Goal: Task Accomplishment & Management: Use online tool/utility

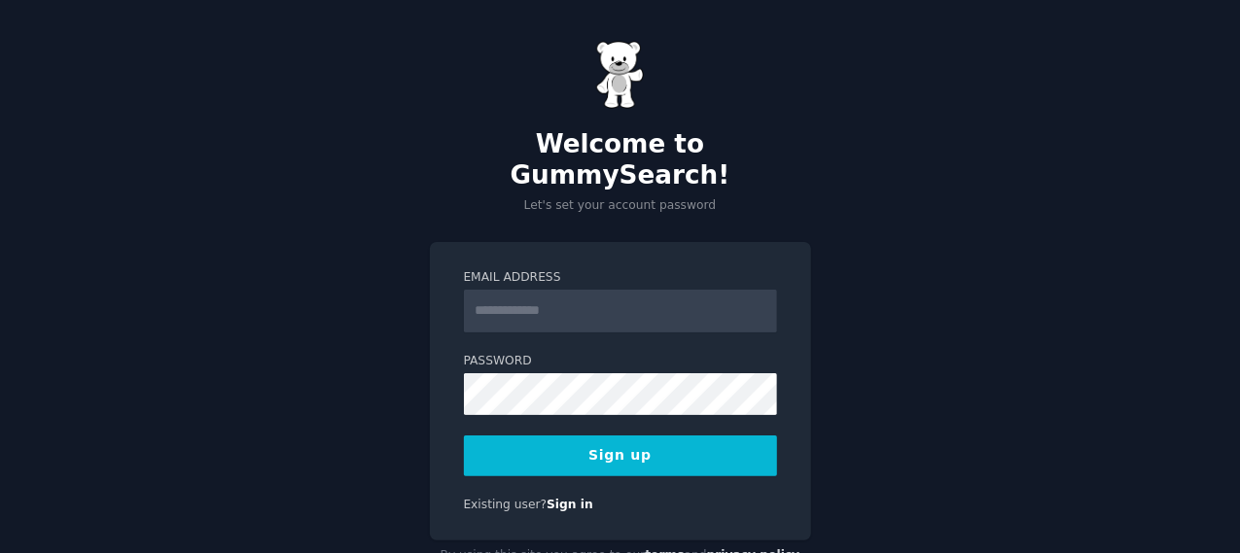
type input "**********"
click at [671, 436] on button "Sign up" at bounding box center [620, 456] width 313 height 41
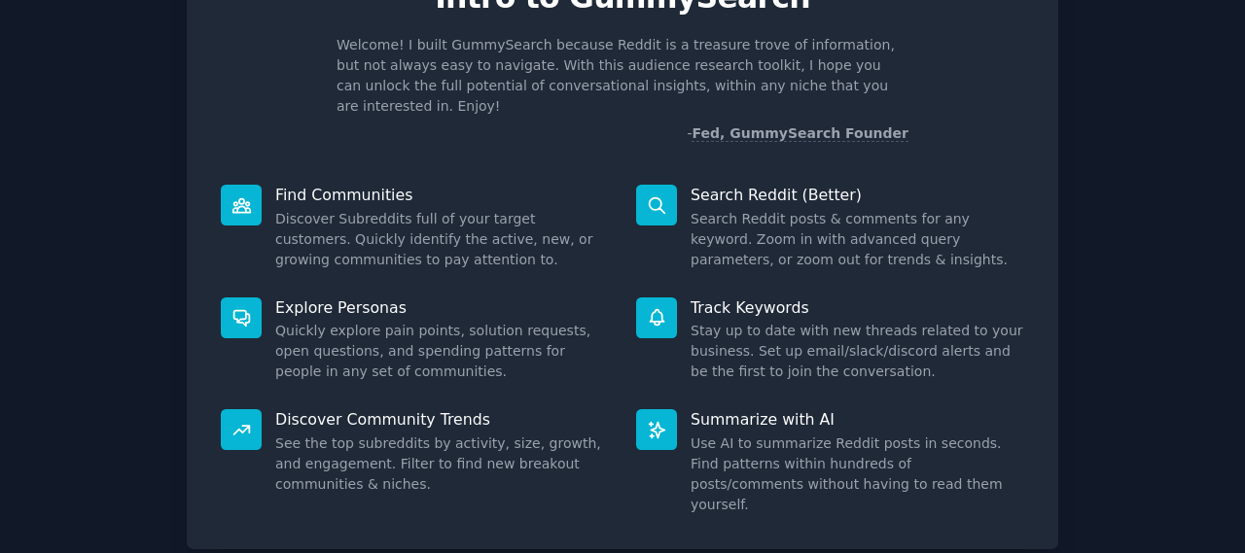
scroll to position [206, 0]
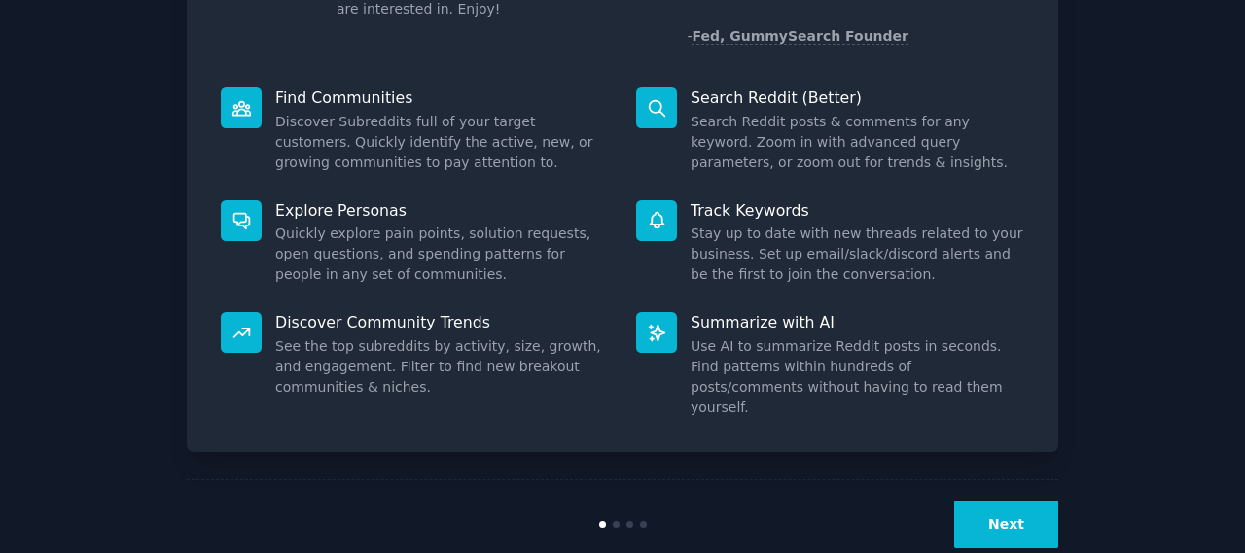
click at [1010, 501] on button "Next" at bounding box center [1006, 525] width 104 height 48
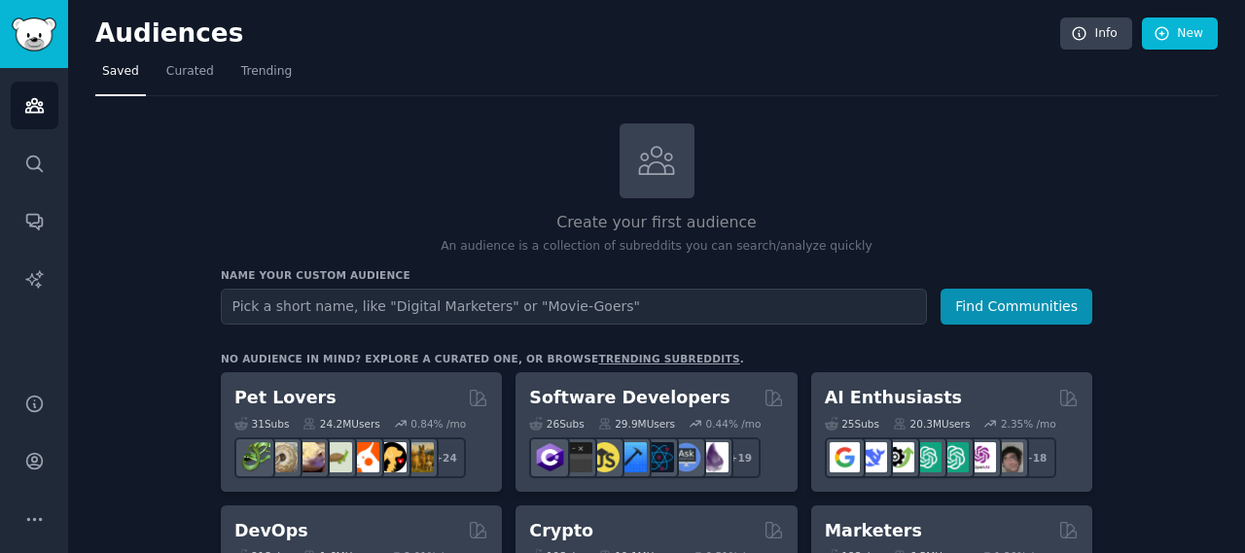
click at [595, 316] on input "text" at bounding box center [574, 307] width 706 height 36
type input "panic"
click at [941, 289] on button "Find Communities" at bounding box center [1017, 307] width 152 height 36
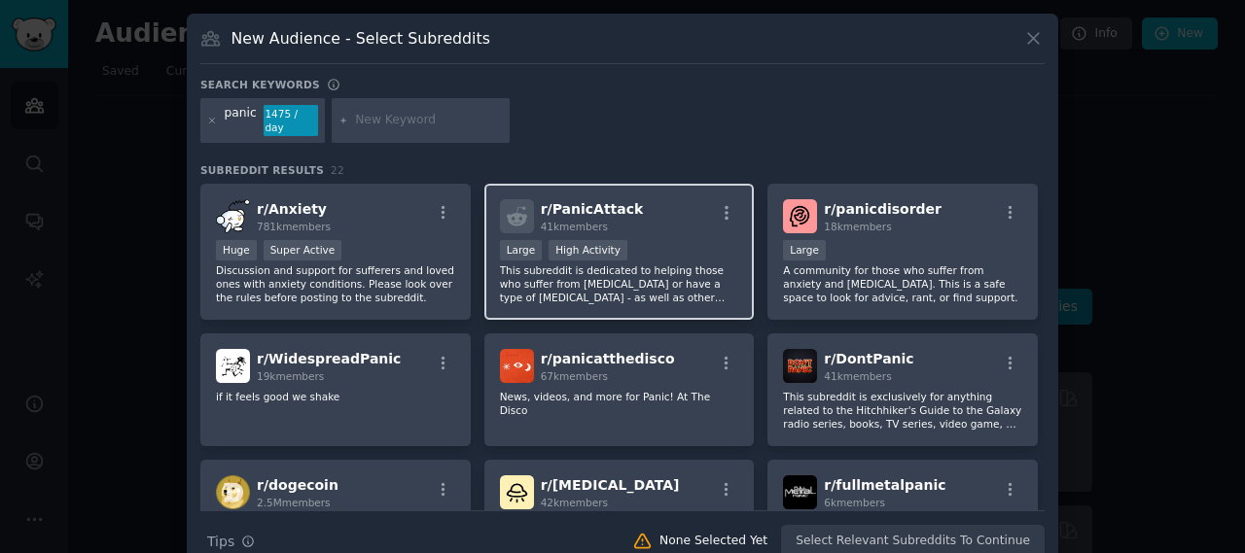
click at [624, 240] on div "Large High Activity" at bounding box center [619, 252] width 239 height 24
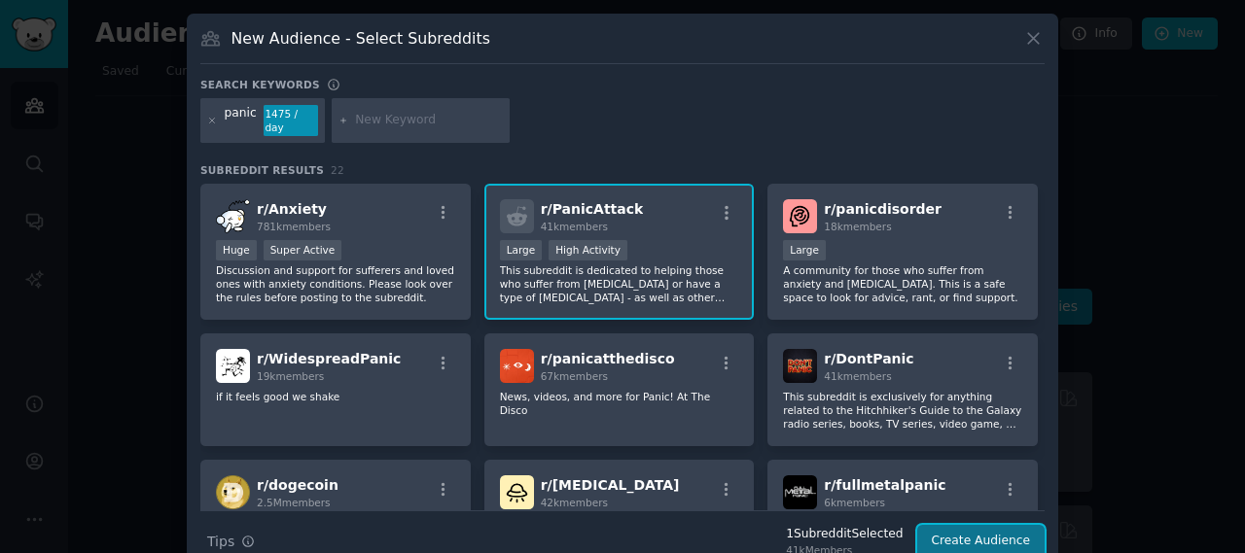
click at [952, 532] on button "Create Audience" at bounding box center [981, 541] width 128 height 33
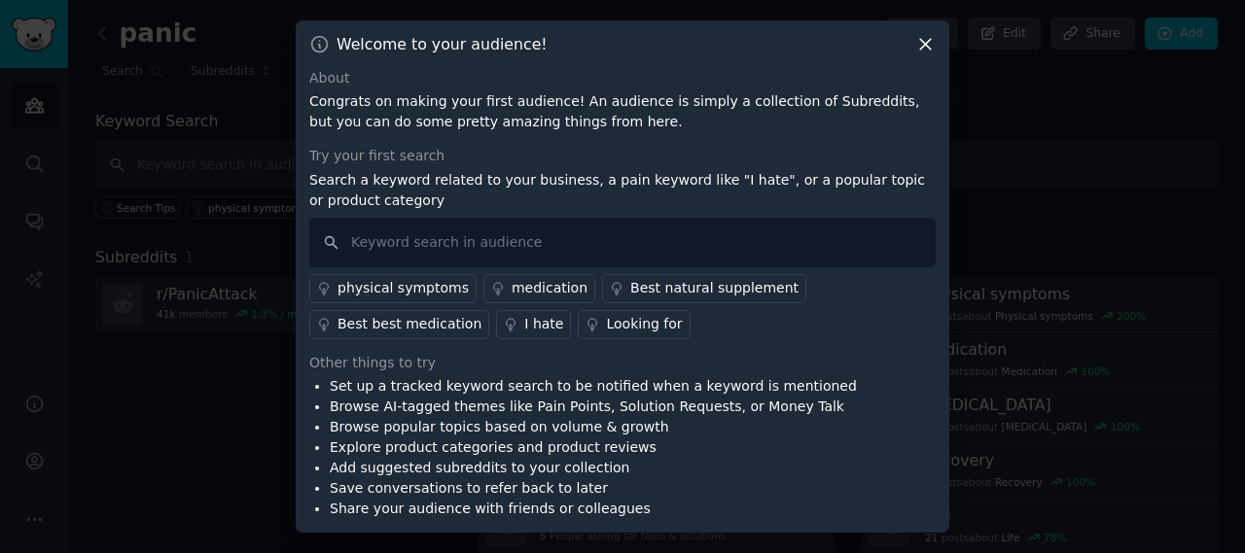
click at [932, 40] on icon at bounding box center [925, 44] width 20 height 20
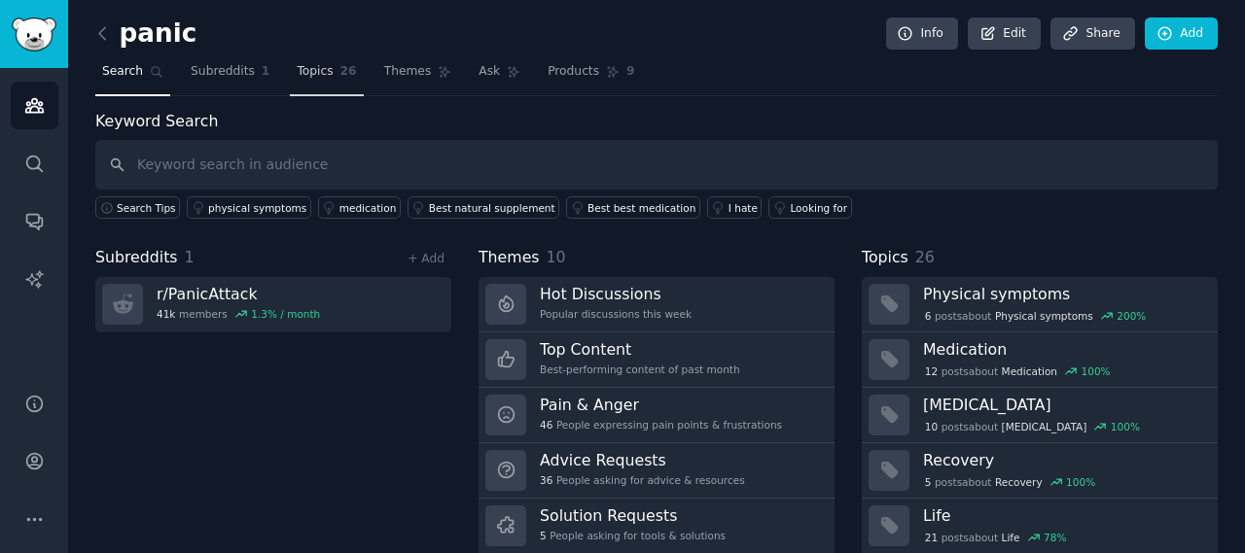
click at [306, 73] on span "Topics" at bounding box center [315, 72] width 36 height 18
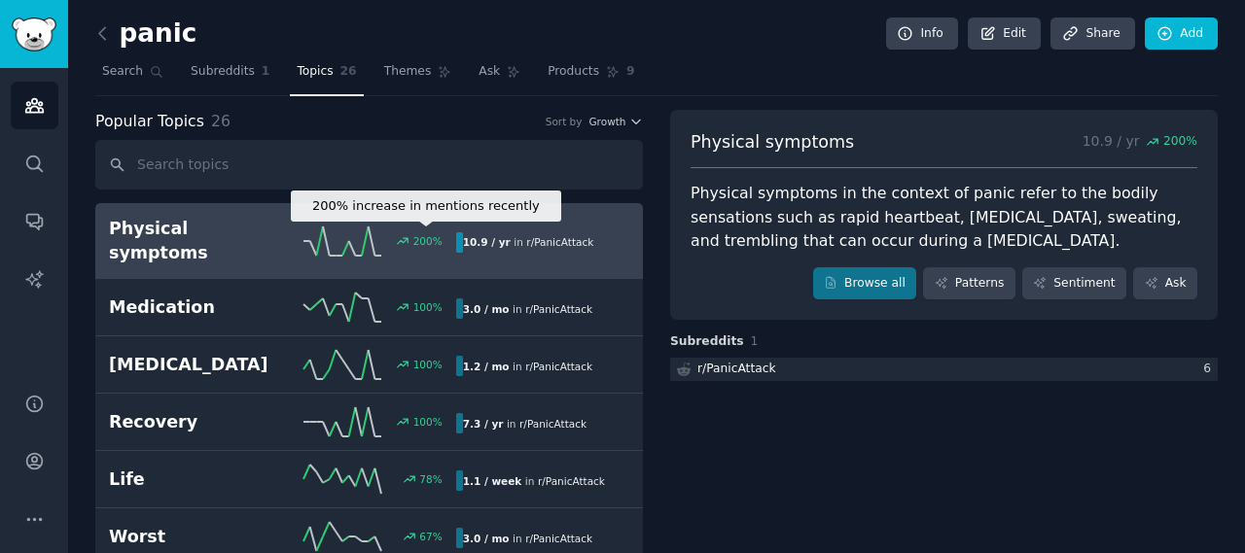
click at [405, 235] on icon at bounding box center [403, 241] width 14 height 14
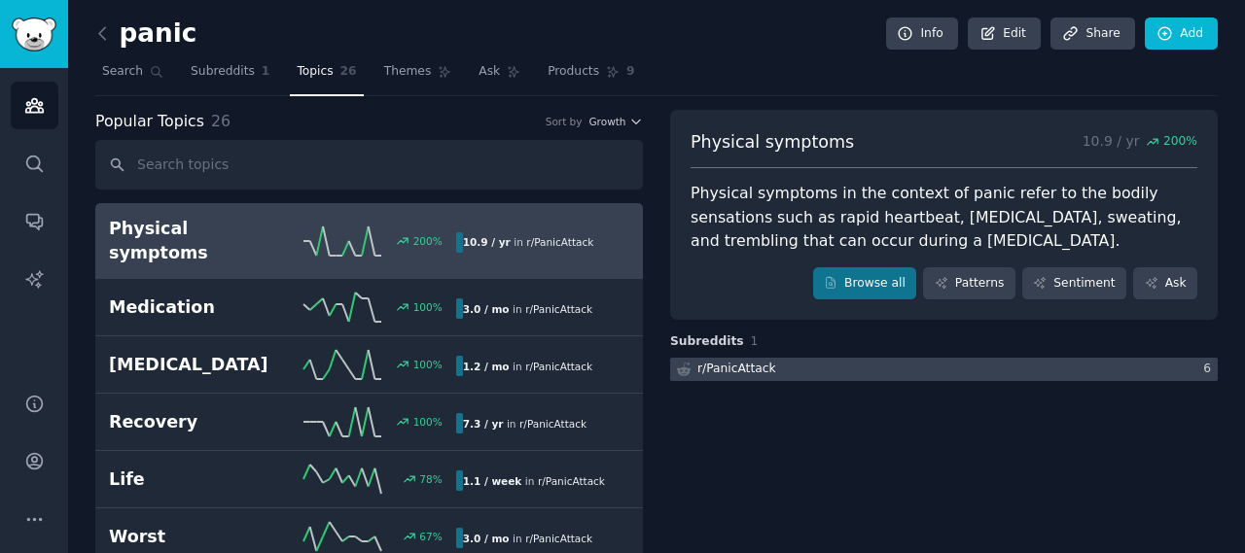
click at [848, 358] on div at bounding box center [944, 370] width 548 height 24
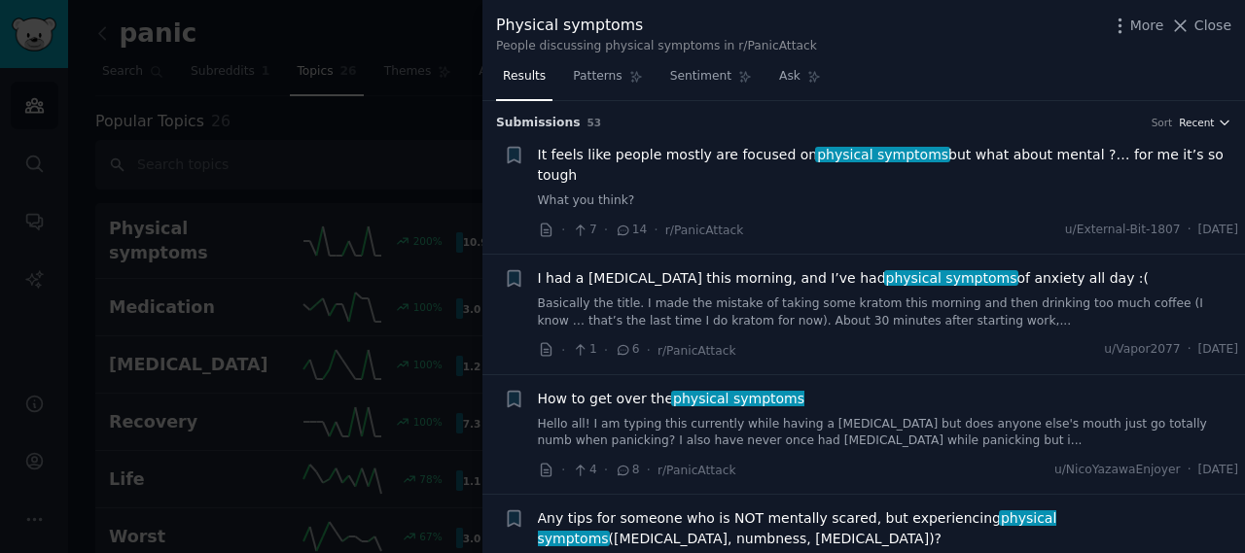
click at [1205, 118] on span "Recent" at bounding box center [1196, 123] width 35 height 14
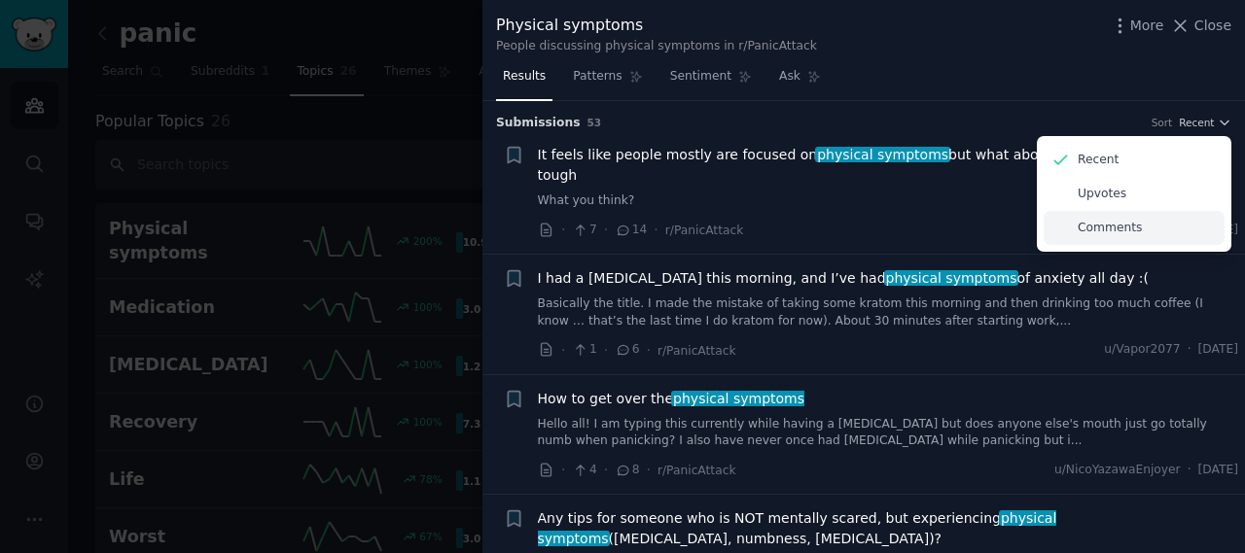
click at [1133, 226] on div "Comments" at bounding box center [1134, 228] width 181 height 34
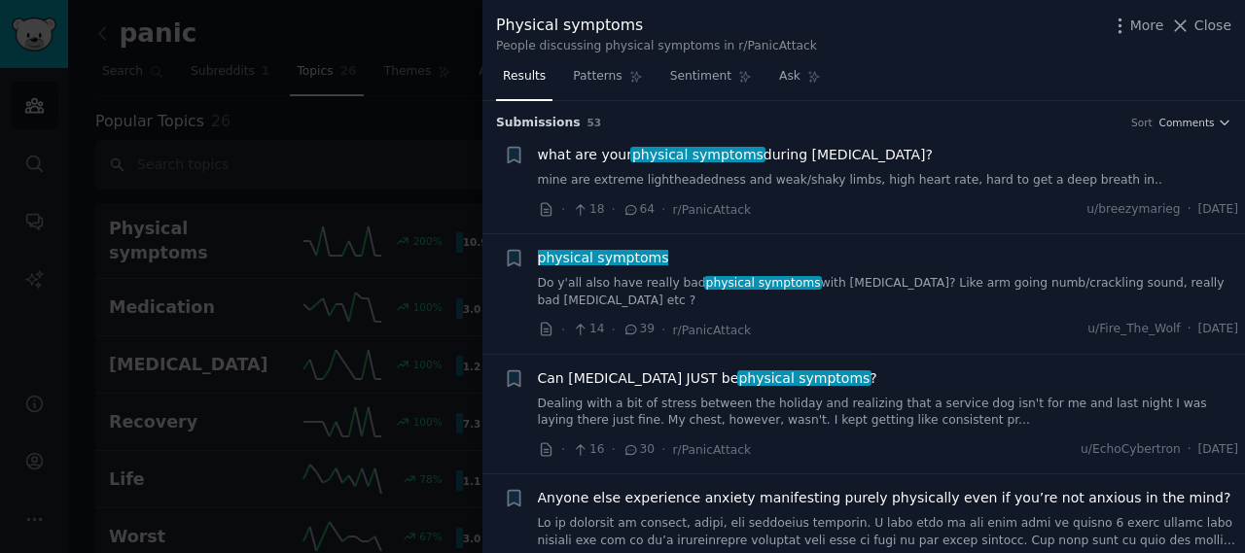
drag, startPoint x: 1202, startPoint y: 213, endPoint x: 1170, endPoint y: 213, distance: 32.1
click at [1198, 213] on span "[DATE]" at bounding box center [1218, 210] width 40 height 18
click at [1195, 23] on button "Close" at bounding box center [1200, 26] width 61 height 20
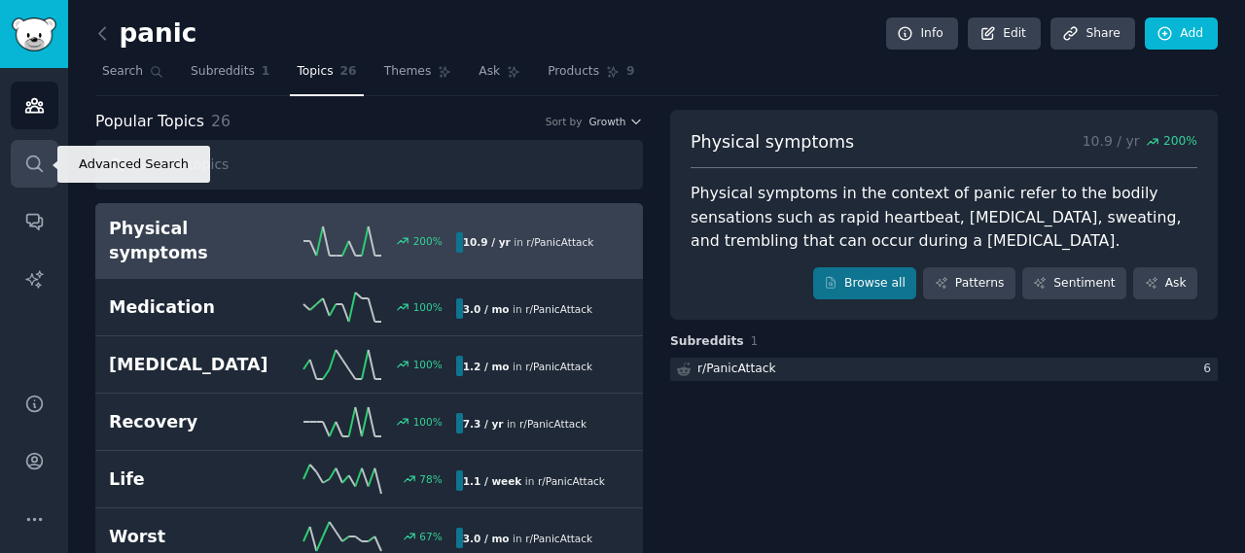
click at [47, 149] on link "Search" at bounding box center [35, 164] width 48 height 48
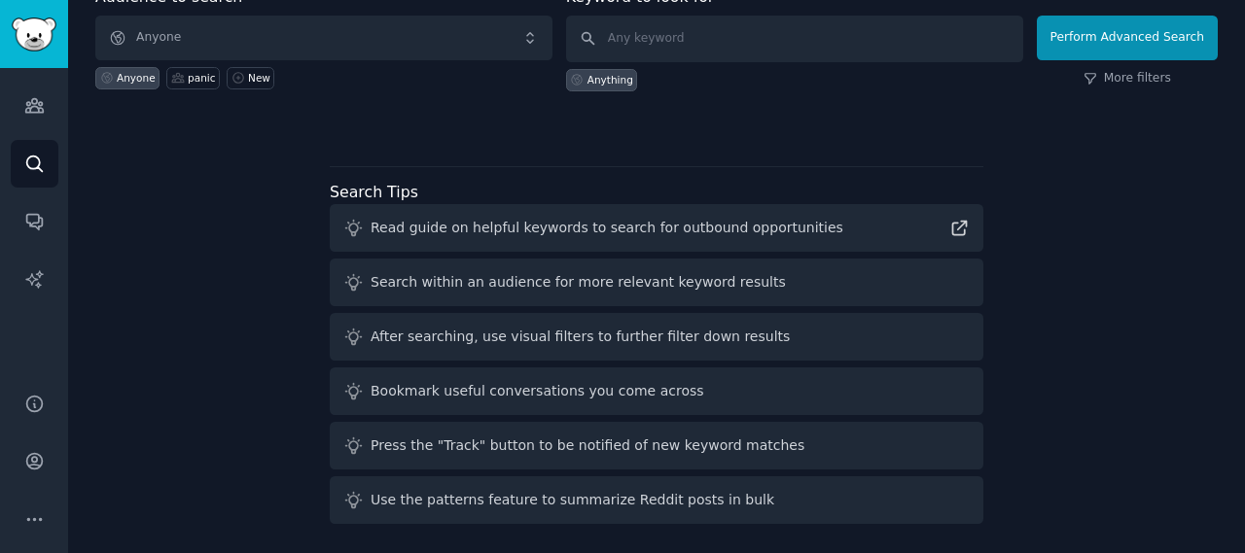
scroll to position [105, 0]
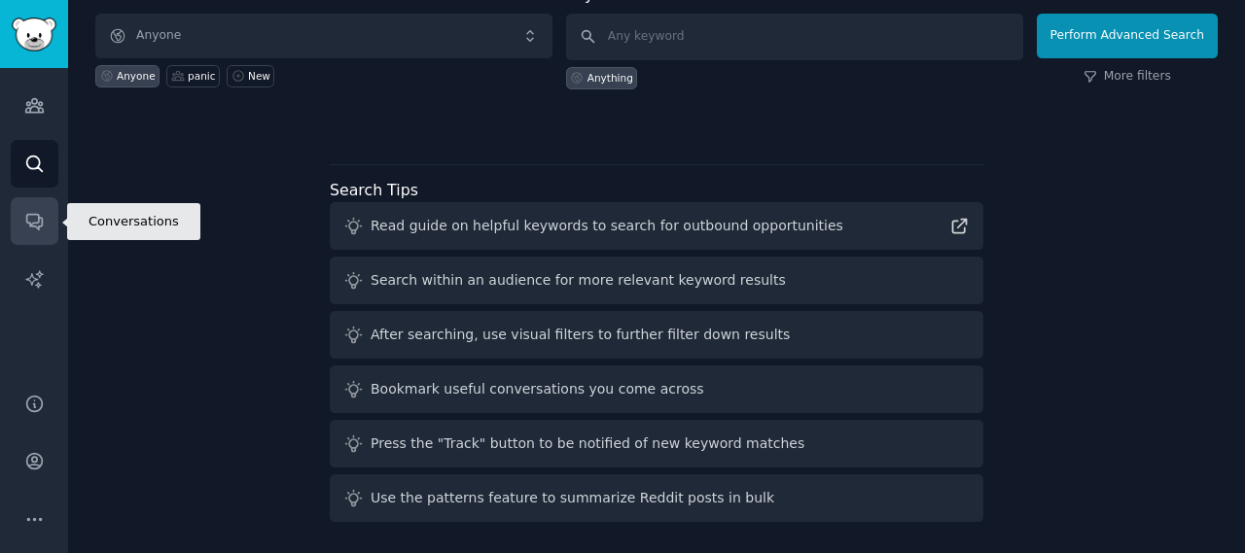
click at [38, 223] on icon "Sidebar" at bounding box center [34, 223] width 16 height 16
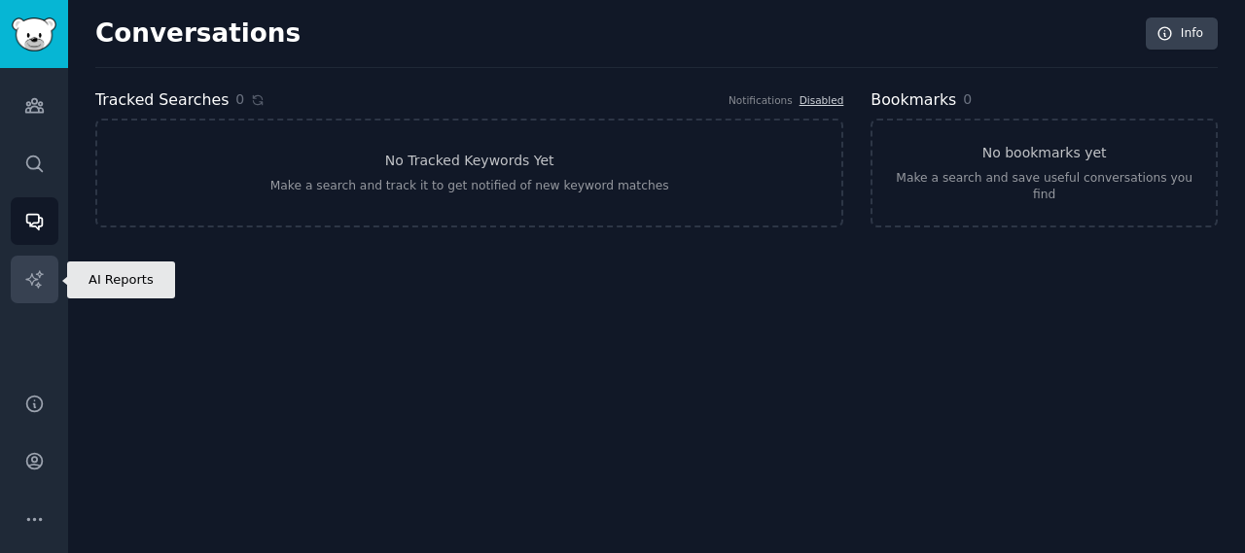
click at [31, 271] on icon "Sidebar" at bounding box center [34, 279] width 20 height 20
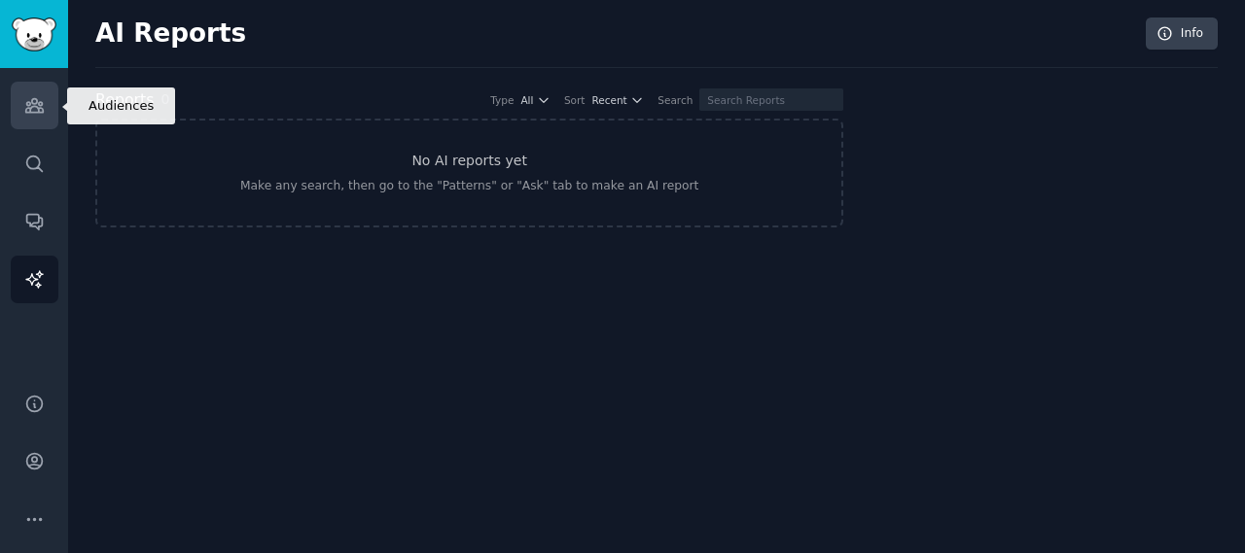
click at [47, 112] on link "Audiences" at bounding box center [35, 106] width 48 height 48
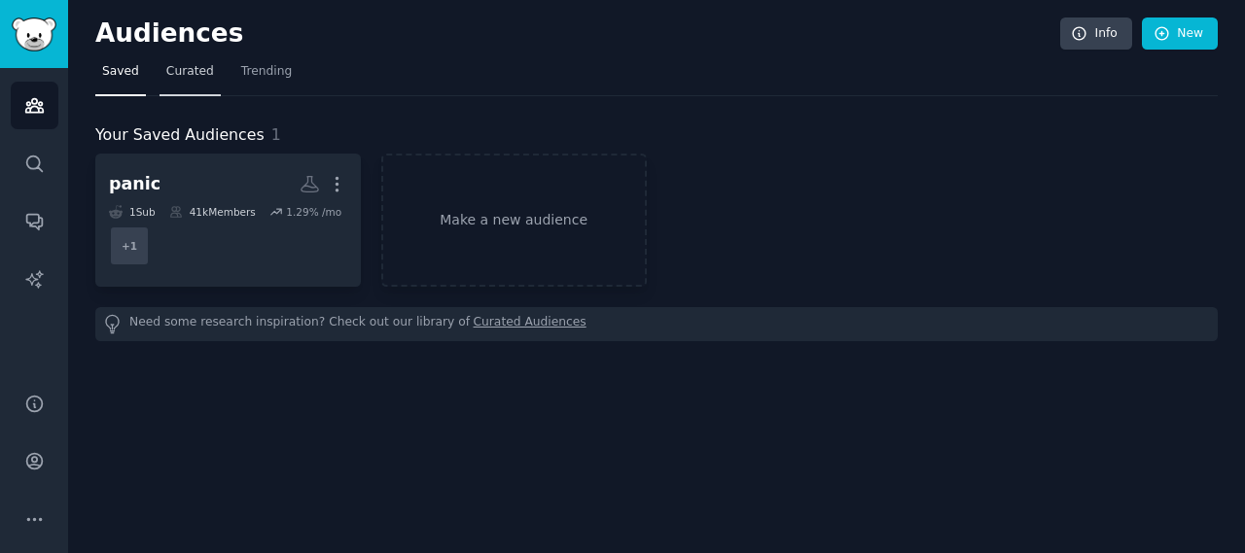
click at [175, 59] on link "Curated" at bounding box center [190, 76] width 61 height 40
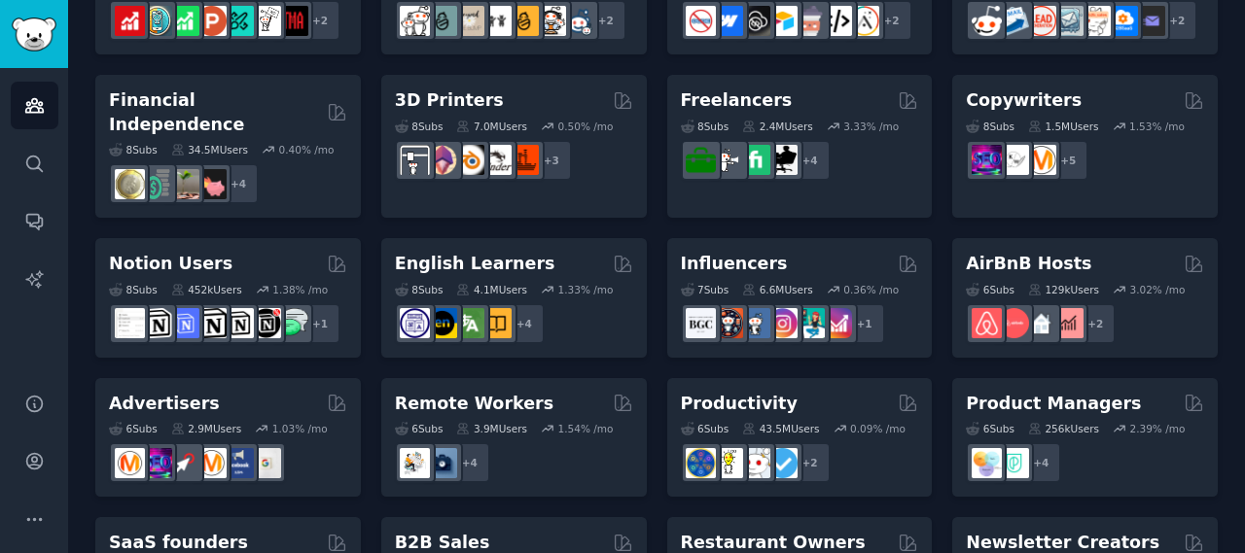
scroll to position [1002, 0]
